Goal: Information Seeking & Learning: Learn about a topic

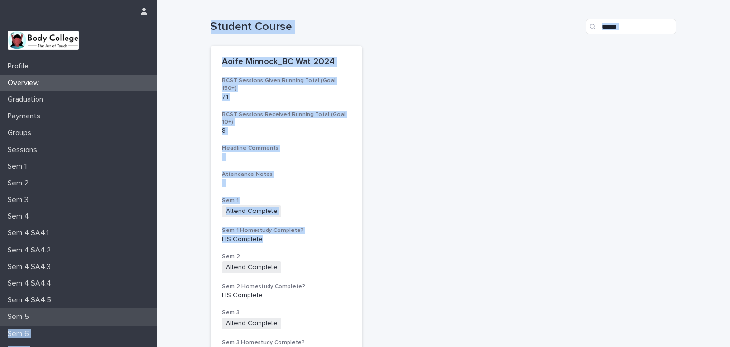
drag, startPoint x: 0, startPoint y: 0, endPoint x: 74, endPoint y: 308, distance: 317.0
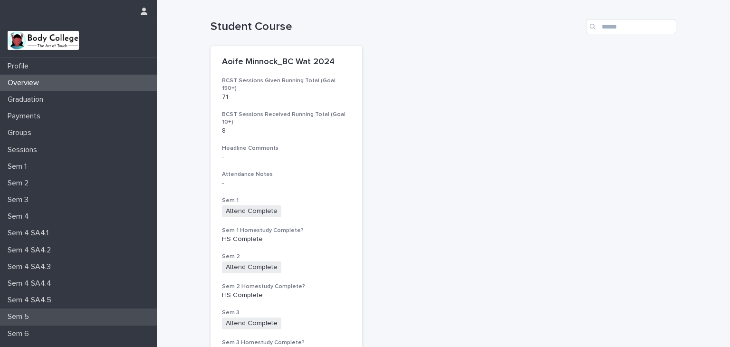
click at [22, 319] on p "Sem 5" at bounding box center [20, 316] width 33 height 9
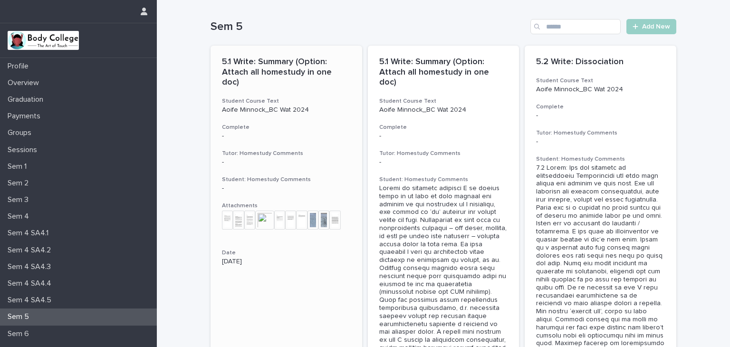
click at [271, 150] on h3 "Tutor: Homestudy Comments" at bounding box center [286, 154] width 129 height 8
